Goal: Find contact information: Find contact information

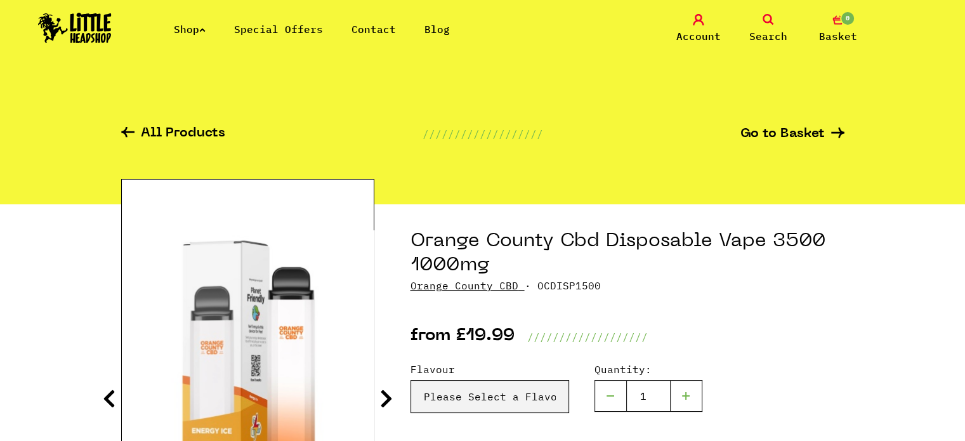
scroll to position [190, 0]
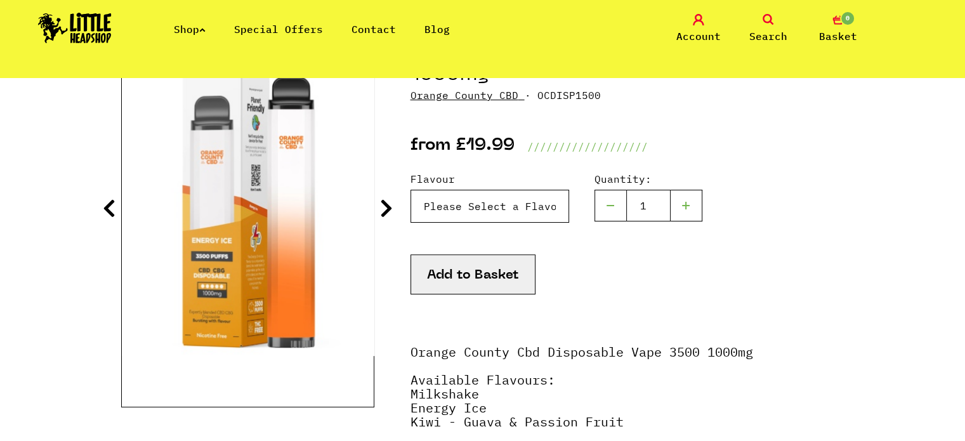
click at [531, 208] on select "Please Select a Flavour Milkshake - £19.99 Energy Ice - £19.99 Kiwi - Guava & P…" at bounding box center [490, 206] width 159 height 33
click at [411, 190] on select "Please Select a Flavour Milkshake - £19.99 Energy Ice - £19.99 Kiwi - Guava & P…" at bounding box center [490, 206] width 159 height 33
drag, startPoint x: 507, startPoint y: 210, endPoint x: 507, endPoint y: 220, distance: 10.2
click at [507, 210] on select "Please Select a Flavour Milkshake - £19.99 Energy Ice - £19.99 Kiwi - Guava & P…" at bounding box center [490, 206] width 159 height 33
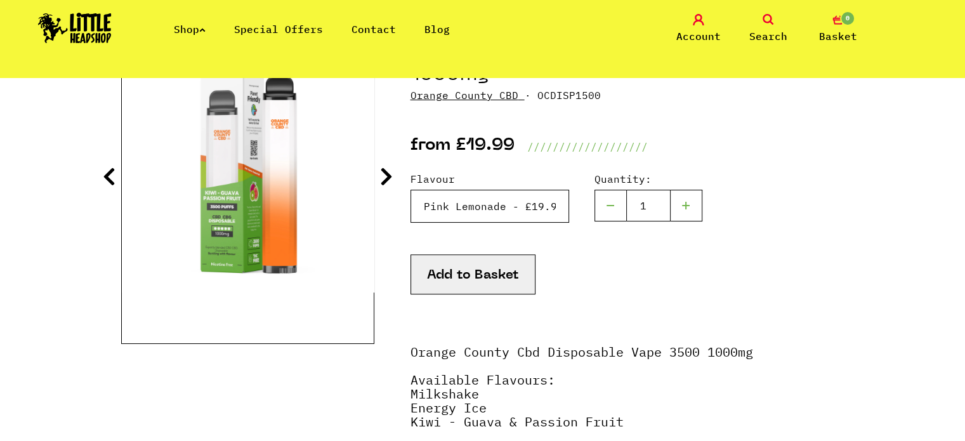
select select "1378"
click at [411, 190] on select "Please Select a Flavour Milkshake - £19.99 Energy Ice - £19.99 Kiwi - Guava & P…" at bounding box center [490, 206] width 159 height 33
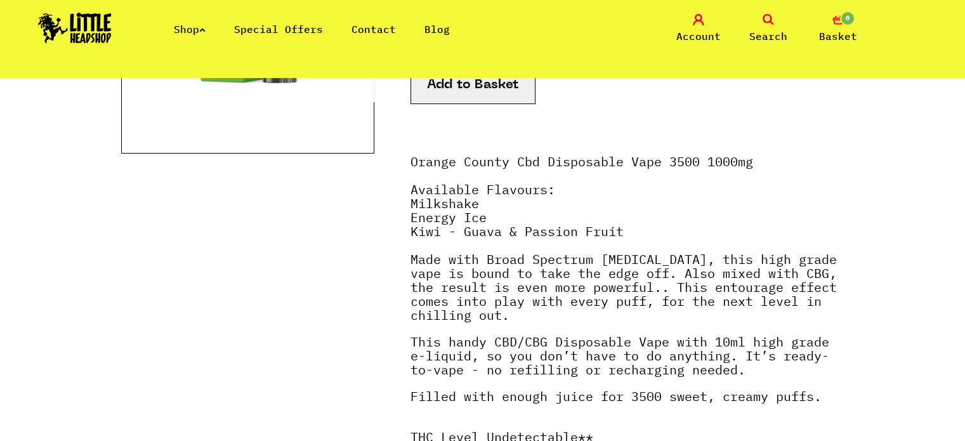
scroll to position [0, 0]
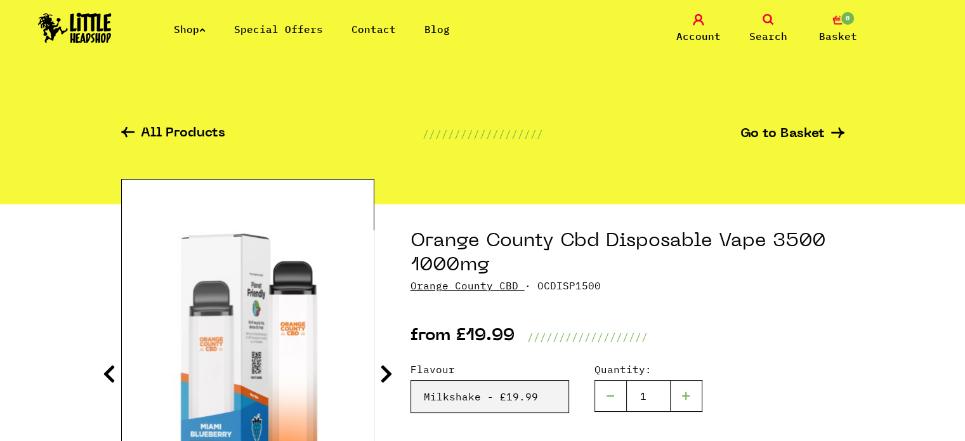
click at [390, 30] on link "Contact" at bounding box center [374, 29] width 44 height 13
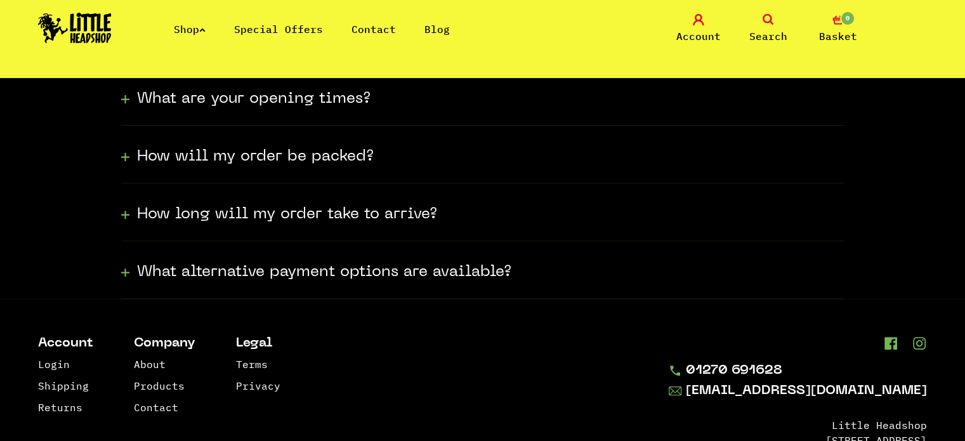
scroll to position [508, 0]
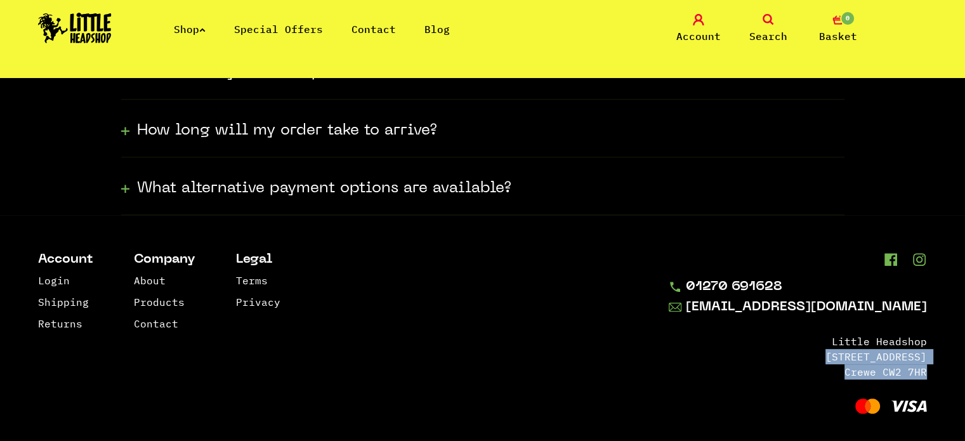
drag, startPoint x: 825, startPoint y: 356, endPoint x: 936, endPoint y: 371, distance: 111.4
click at [936, 371] on footer "Account Login Shipping Returns Company About Products Contact Legal Terms Priva…" at bounding box center [482, 334] width 965 height 239
copy ul "[STREET_ADDRESS]"
